Goal: Task Accomplishment & Management: Manage account settings

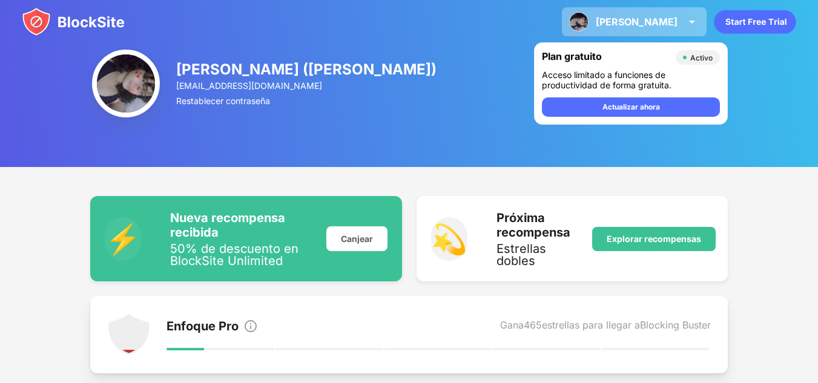
click at [641, 11] on div "[PERSON_NAME] ([PERSON_NAME]) Ver cuenta Perspectivas De primera calidad Recomp…" at bounding box center [634, 21] width 145 height 29
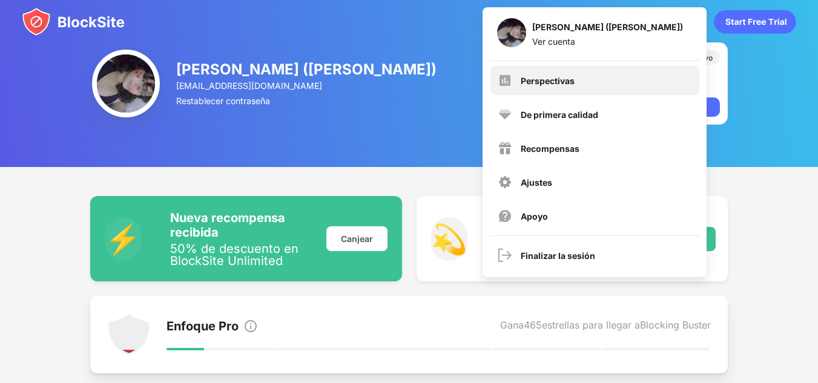
click at [598, 84] on div "Perspectivas" at bounding box center [595, 80] width 209 height 29
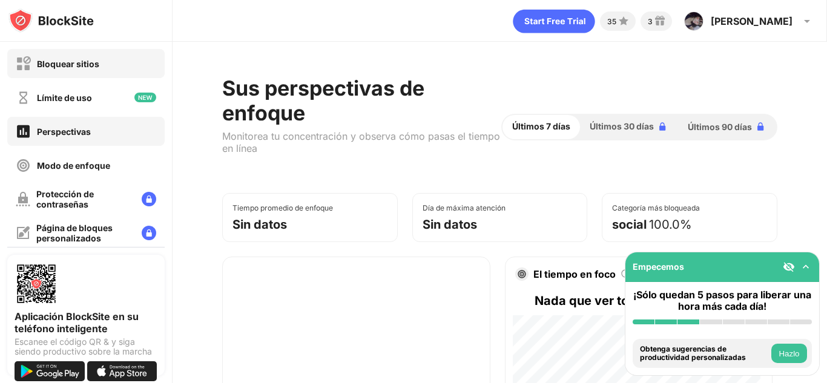
click at [85, 64] on font "Bloquear sitios" at bounding box center [68, 64] width 62 height 10
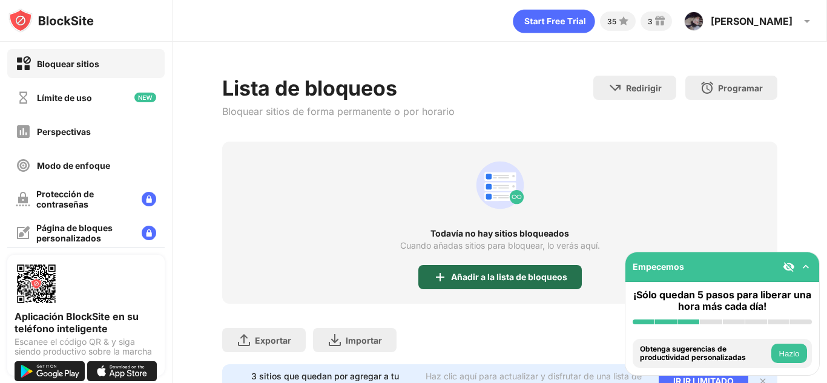
click at [442, 273] on img at bounding box center [440, 277] width 15 height 15
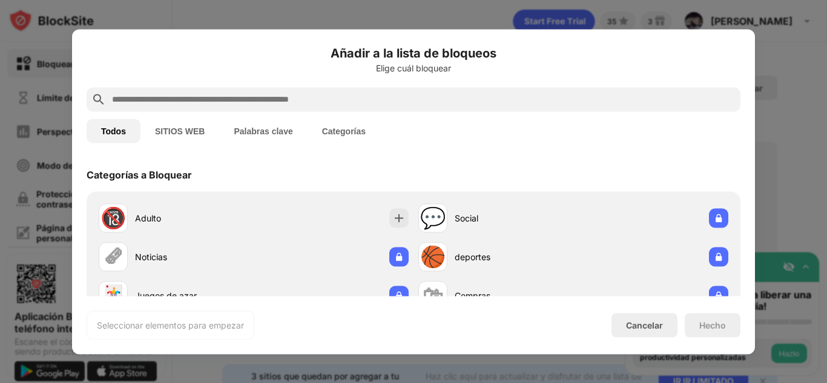
click at [185, 132] on font "SITIOS WEB" at bounding box center [180, 131] width 50 height 10
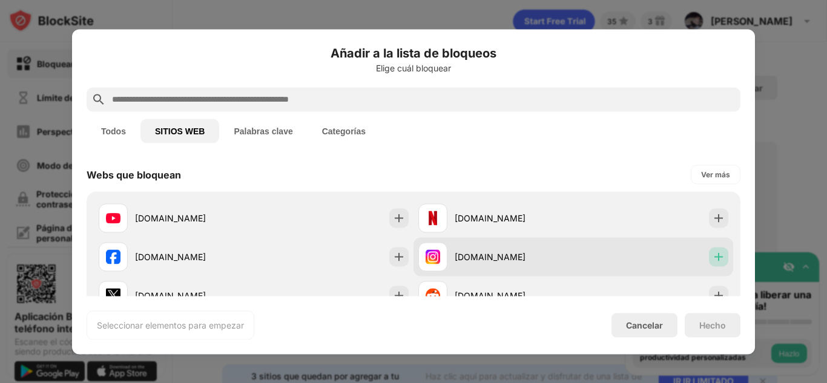
click at [713, 262] on img at bounding box center [719, 257] width 12 height 12
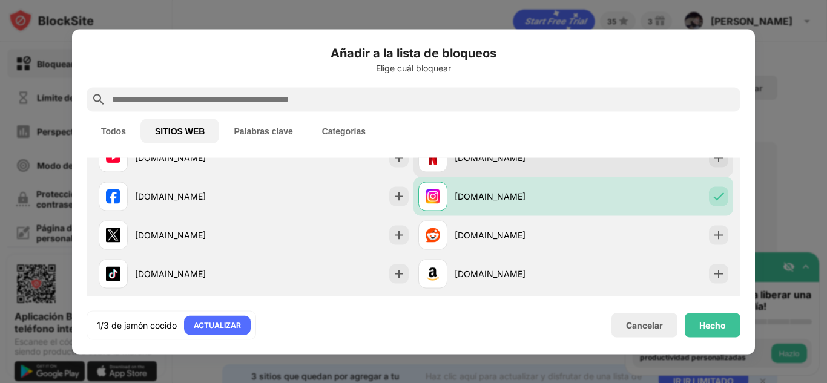
scroll to position [121, 0]
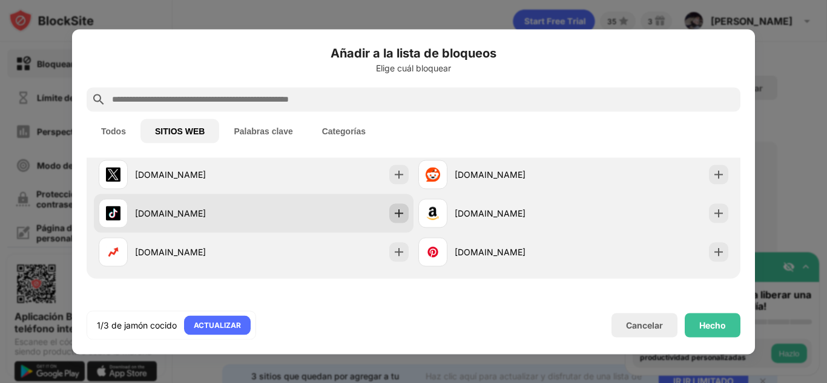
click at [393, 213] on img at bounding box center [399, 213] width 12 height 12
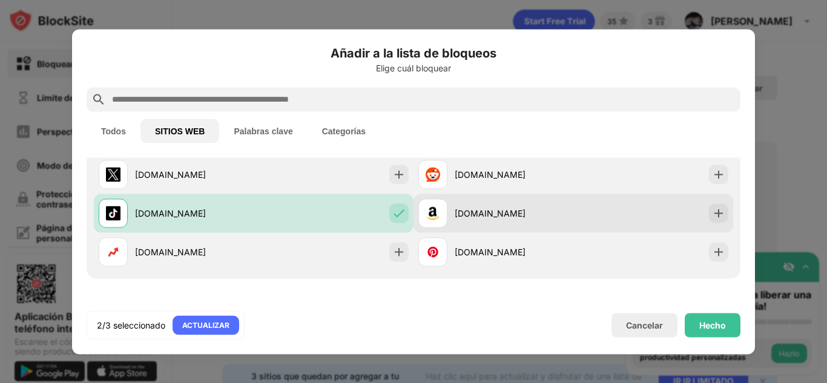
scroll to position [159, 0]
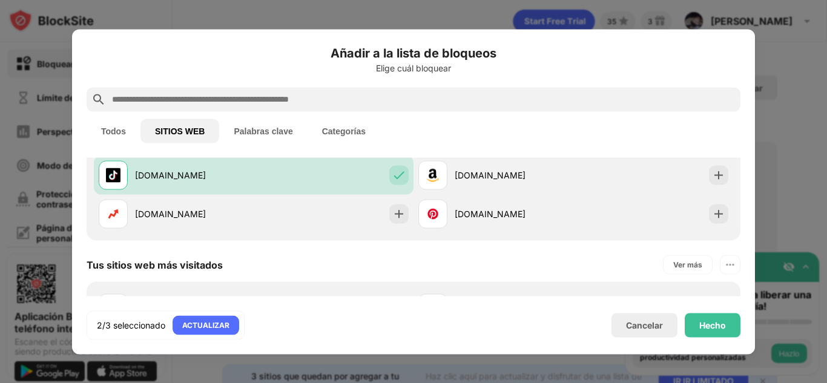
click at [558, 258] on div "Tus sitios web más visitados Ver más" at bounding box center [414, 265] width 654 height 34
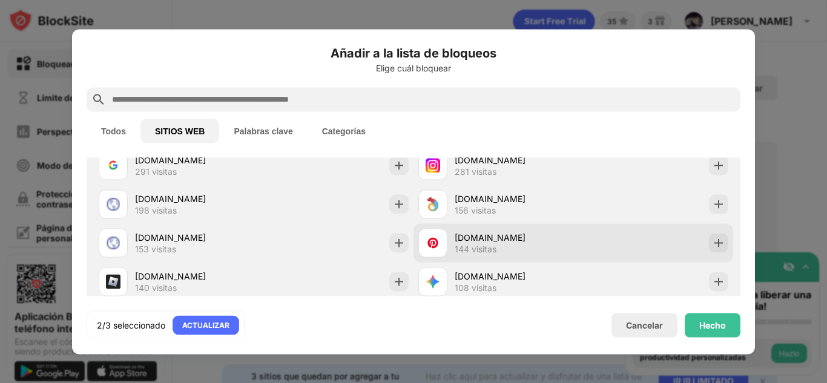
scroll to position [353, 0]
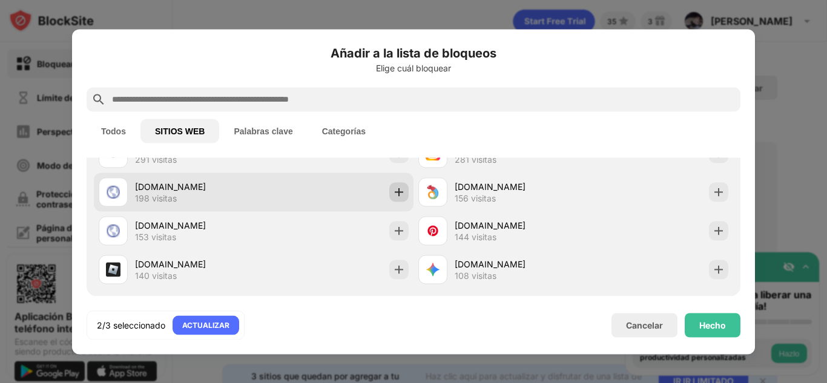
click at [393, 192] on img at bounding box center [399, 192] width 12 height 12
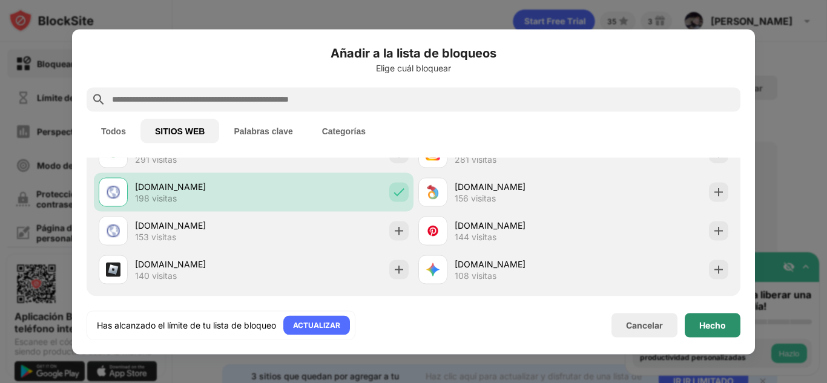
click at [698, 320] on div "Hecho" at bounding box center [713, 325] width 56 height 24
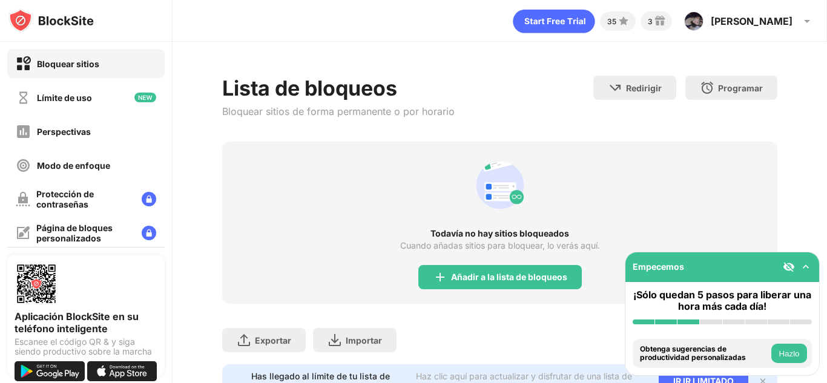
scroll to position [392, 0]
